Goal: Transaction & Acquisition: Book appointment/travel/reservation

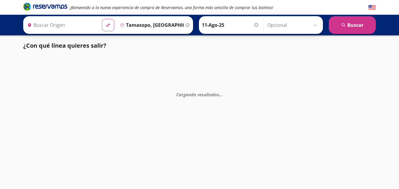
type input "[GEOGRAPHIC_DATA], [GEOGRAPHIC_DATA][PERSON_NAME]"
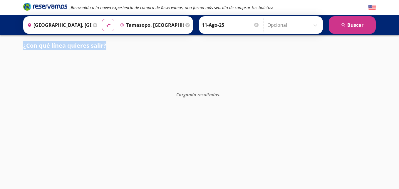
click at [399, 49] on html "¡Bienvenido a la nueva experiencia de compra de Reservamos, una forma más senci…" at bounding box center [199, 94] width 399 height 189
drag, startPoint x: 399, startPoint y: 49, endPoint x: 366, endPoint y: 56, distance: 34.0
click at [366, 56] on div "Cargando resultados . . ." at bounding box center [199, 150] width 399 height 189
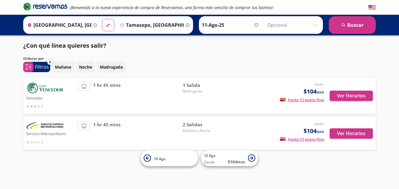
click at [392, 52] on div "¡Bienvenido a la nueva experiencia de compra de Reservamos, una forma más senci…" at bounding box center [199, 94] width 399 height 189
click at [189, 132] on span "Mañana y Noche" at bounding box center [203, 130] width 41 height 5
click at [106, 121] on span "1 hr 45 mins" at bounding box center [106, 133] width 27 height 24
click at [192, 126] on span "2 Salidas" at bounding box center [203, 124] width 41 height 7
click at [347, 138] on button "Ver Horarios" at bounding box center [351, 133] width 43 height 10
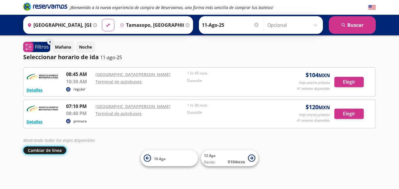
click at [59, 147] on button "Cambiar de línea" at bounding box center [44, 150] width 43 height 8
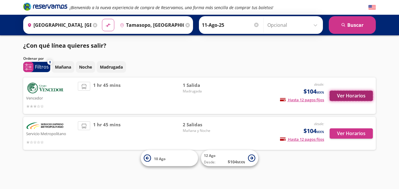
click at [358, 97] on button "Ver Horarios" at bounding box center [351, 96] width 43 height 10
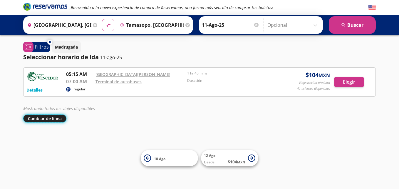
click at [50, 119] on button "Cambiar de línea" at bounding box center [44, 118] width 43 height 8
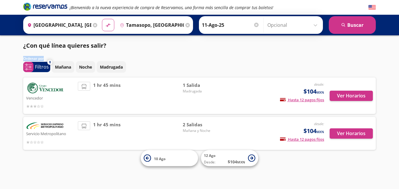
drag, startPoint x: 399, startPoint y: 45, endPoint x: 397, endPoint y: 57, distance: 11.7
click at [397, 57] on div "¡Bienvenido a la nueva experiencia de compra de Reservamos, una forma más senci…" at bounding box center [199, 94] width 399 height 189
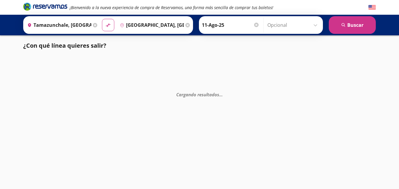
click at [325, 61] on div "Cargando resultados . . ." at bounding box center [199, 150] width 399 height 189
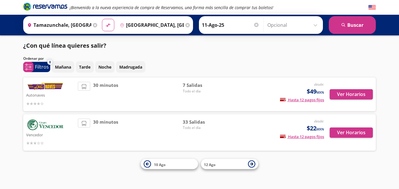
drag, startPoint x: 399, startPoint y: 42, endPoint x: 400, endPoint y: 46, distance: 4.0
click at [399, 46] on html "¡Bienvenido a la nueva experiencia de compra de Reservamos, una forma más senci…" at bounding box center [199, 94] width 399 height 189
click at [355, 94] on button "Ver Horarios" at bounding box center [351, 94] width 43 height 10
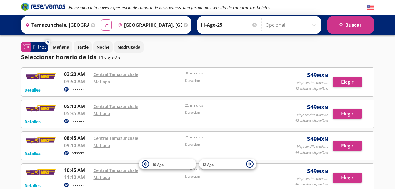
click at [105, 25] on icon "material-symbols:compare-arrows-rounded" at bounding box center [106, 25] width 5 height 6
type input "[GEOGRAPHIC_DATA], [GEOGRAPHIC_DATA][PERSON_NAME]"
type input "Tamazunchale, [GEOGRAPHIC_DATA][PERSON_NAME]"
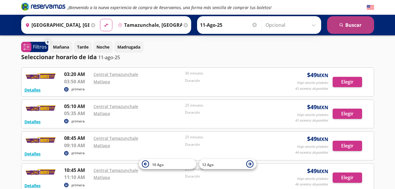
click at [351, 27] on button "search [GEOGRAPHIC_DATA]" at bounding box center [350, 25] width 47 height 18
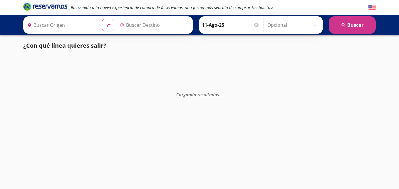
type input "Tamazunchale, [GEOGRAPHIC_DATA][PERSON_NAME]"
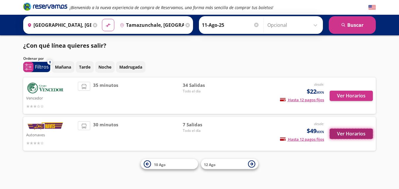
click at [351, 136] on button "Ver Horarios" at bounding box center [351, 134] width 43 height 10
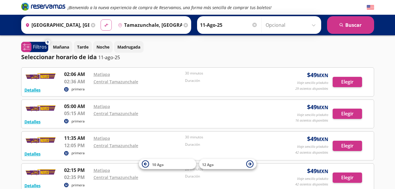
click at [108, 25] on button "material-symbols:compare-arrows-rounded" at bounding box center [106, 24] width 11 height 11
type input "Tamazunchale, [GEOGRAPHIC_DATA][PERSON_NAME]"
type input "[GEOGRAPHIC_DATA], [GEOGRAPHIC_DATA][PERSON_NAME]"
click at [94, 24] on icon at bounding box center [93, 25] width 4 height 4
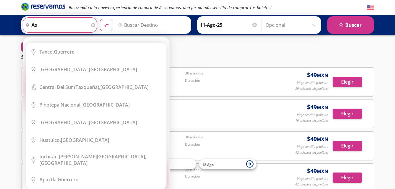
type input "a"
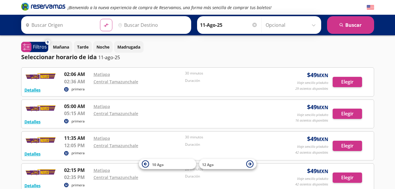
click at [0, 47] on html "¡Bienvenido a la nueva experiencia de compra de Reservamos, una forma más senci…" at bounding box center [197, 171] width 395 height 343
